Goal: Navigation & Orientation: Find specific page/section

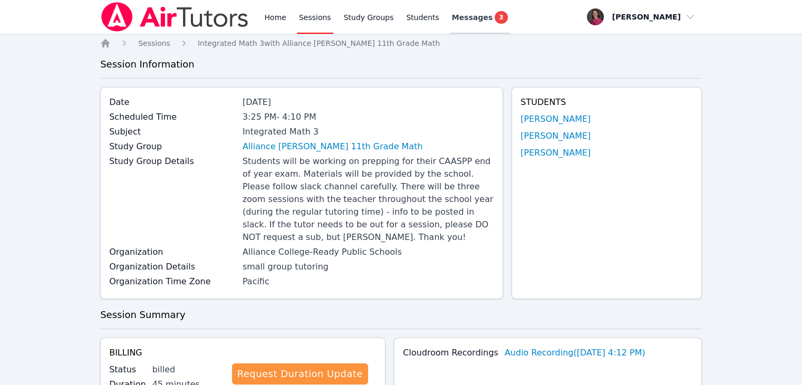
click at [454, 17] on span "Messages" at bounding box center [472, 17] width 41 height 11
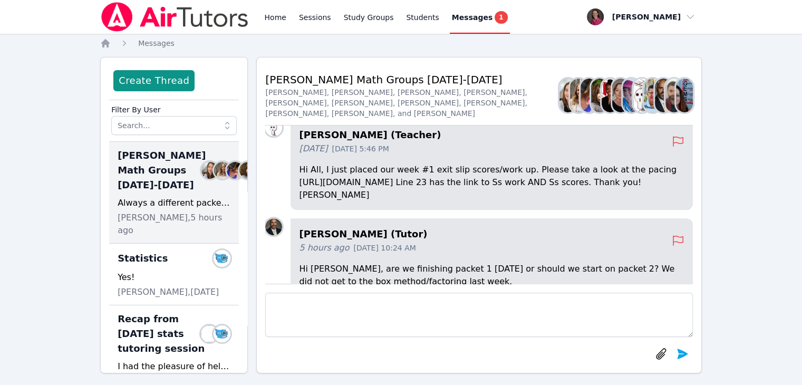
scroll to position [-9, 0]
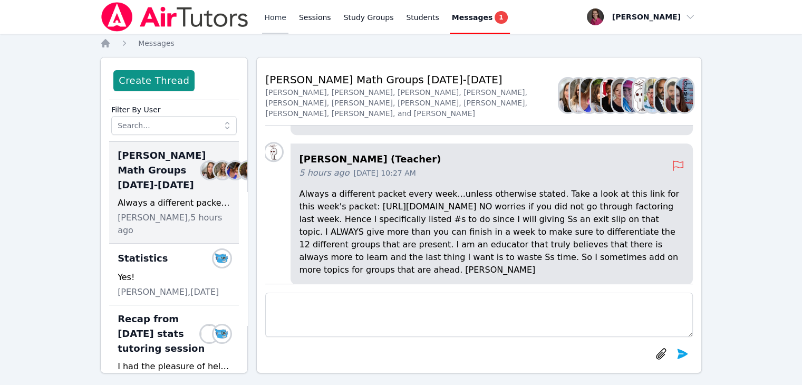
click at [268, 18] on link "Home" at bounding box center [275, 17] width 26 height 34
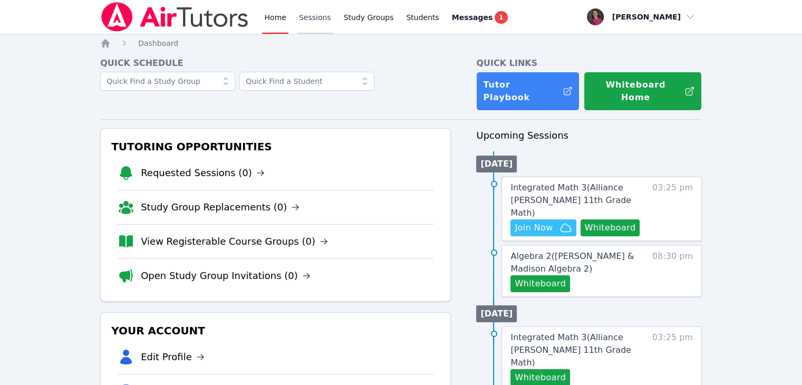
click at [309, 23] on link "Sessions" at bounding box center [315, 17] width 36 height 34
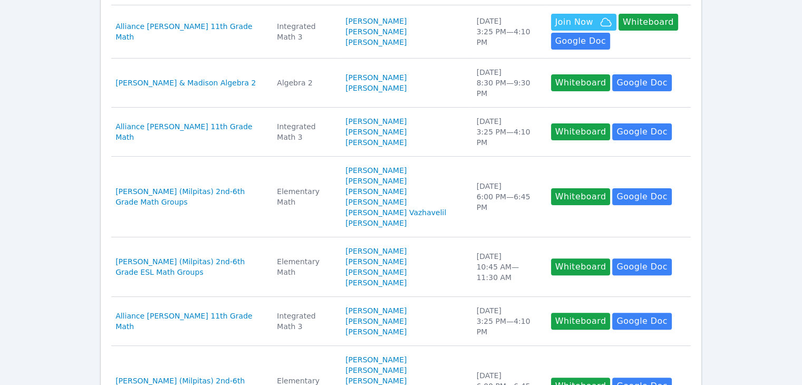
scroll to position [551, 0]
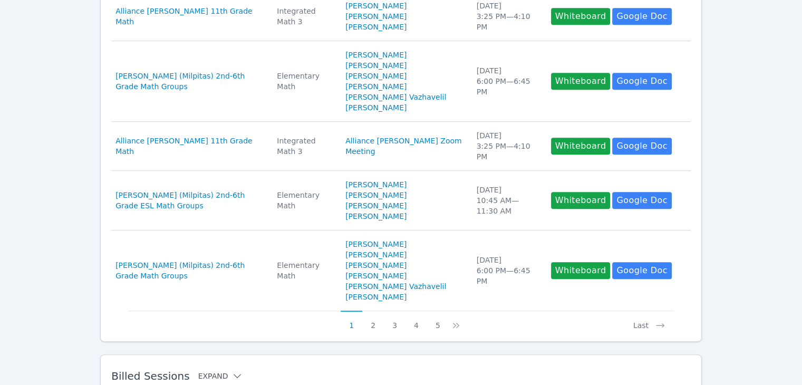
click at [218, 371] on button "Expand" at bounding box center [220, 376] width 45 height 11
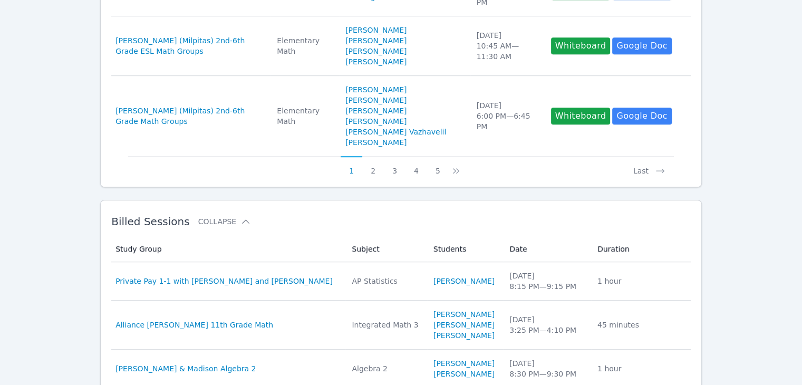
scroll to position [707, 0]
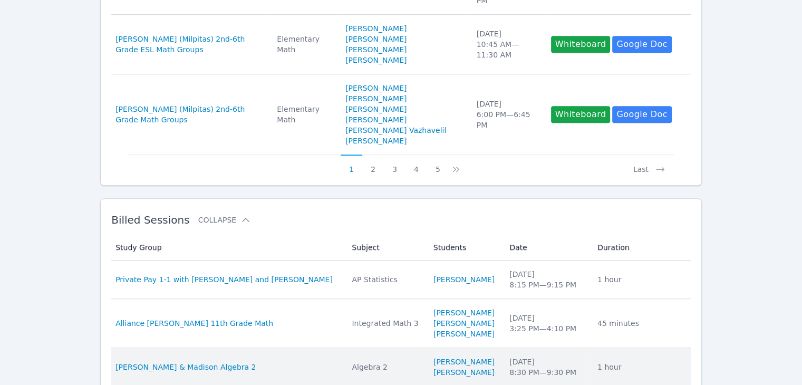
click at [509, 357] on div "Wed Sep 17 8:30 PM — 9:30 PM" at bounding box center [546, 367] width 75 height 21
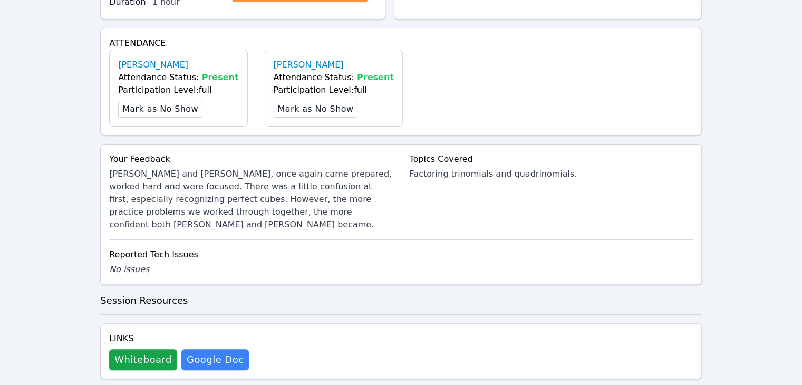
scroll to position [272, 0]
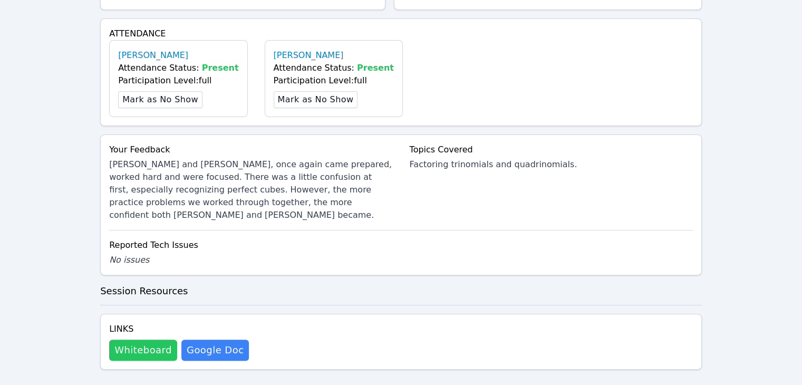
click at [140, 340] on button "Whiteboard" at bounding box center [143, 350] width 68 height 21
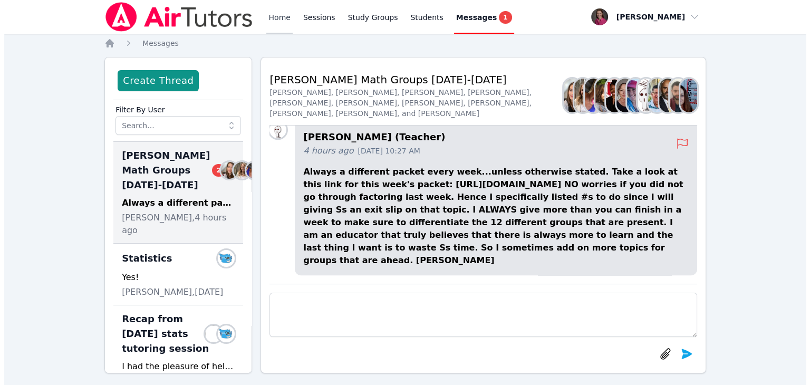
scroll to position [-377, 0]
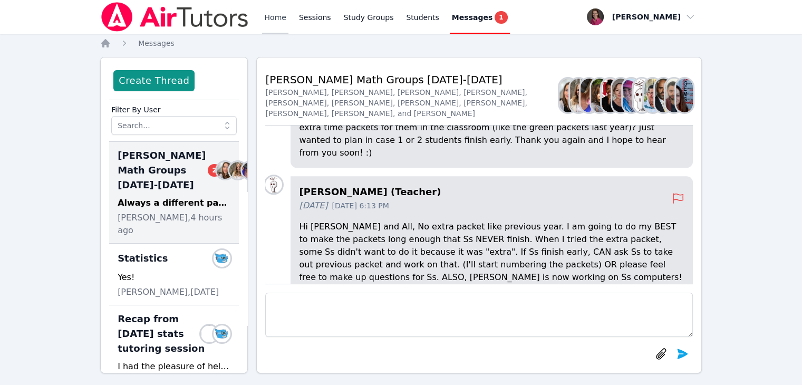
click at [278, 19] on link "Home" at bounding box center [275, 17] width 26 height 34
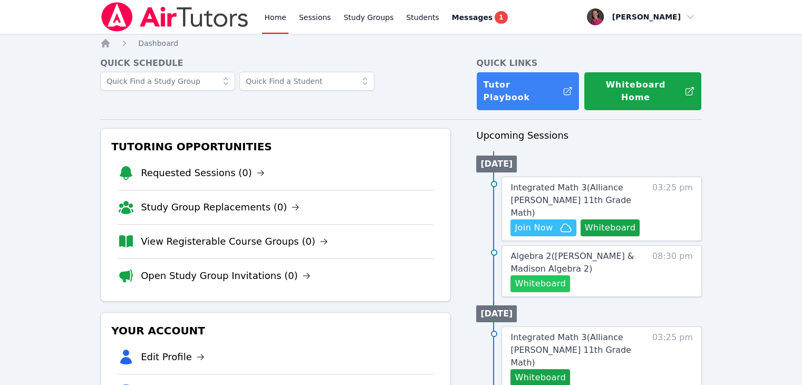
click at [542, 275] on button "Whiteboard" at bounding box center [541, 283] width 60 height 17
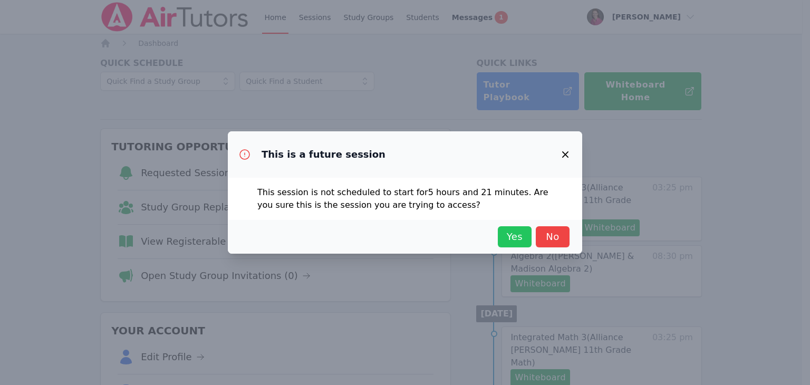
click at [506, 235] on span "Yes" at bounding box center [514, 236] width 23 height 15
